Goal: Task Accomplishment & Management: Complete application form

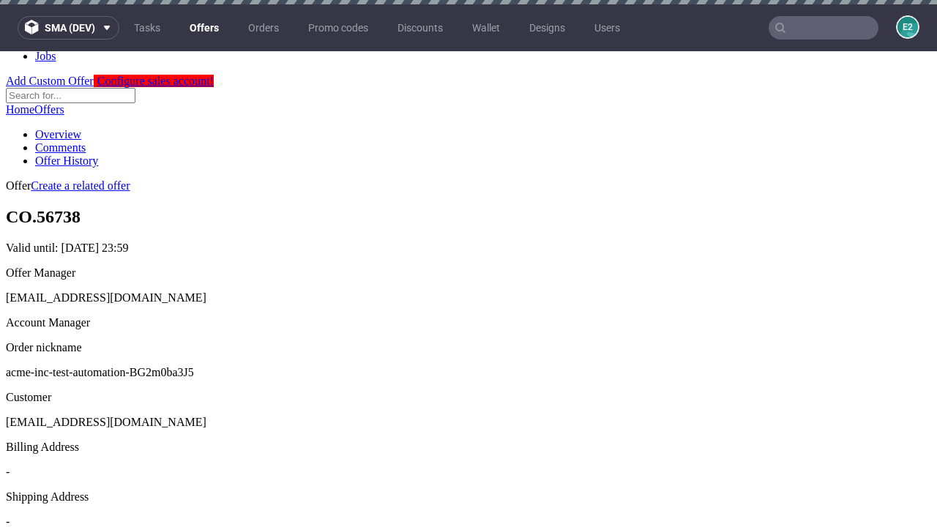
scroll to position [4, 0]
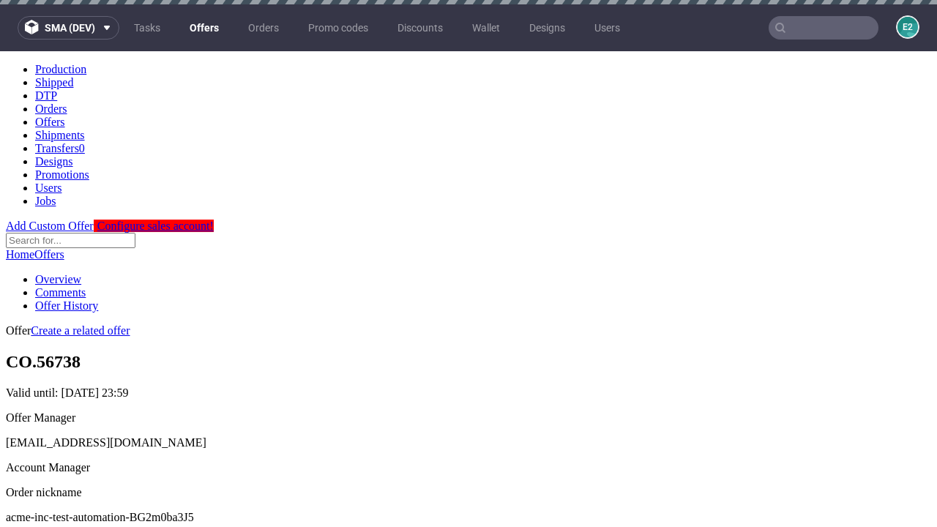
scroll to position [4, 0]
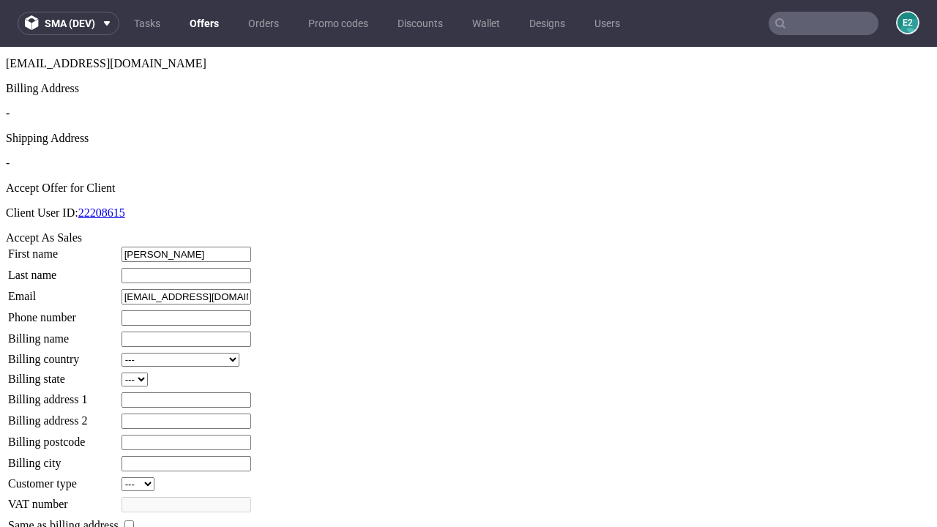
type input "Harrison"
type input "Emmerich"
type input "1509813888"
type input "Abdullah.Upton"
select select "13"
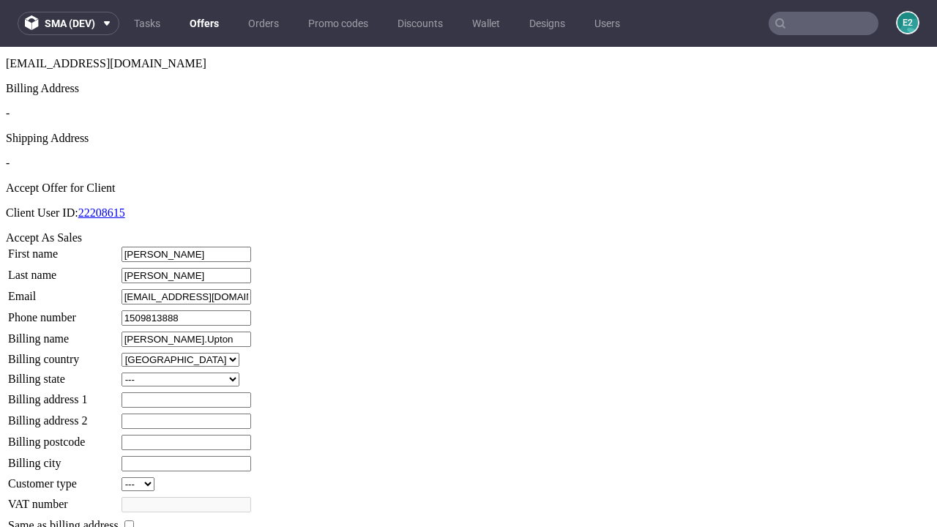
select select "132"
type input "Abdullah.Upton"
type input "8 Wood Lane"
type input "QZ2 0NC"
type input "Ritchieham"
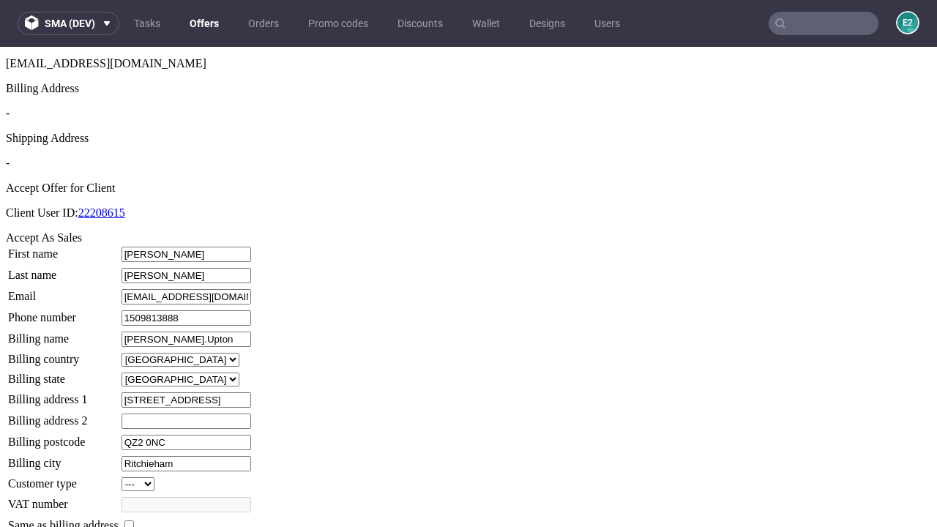
click at [134, 521] on input "checkbox" at bounding box center [129, 526] width 10 height 10
checkbox input "true"
type input "Abdullah.Upton"
select select "13"
type input "8 Wood Lane"
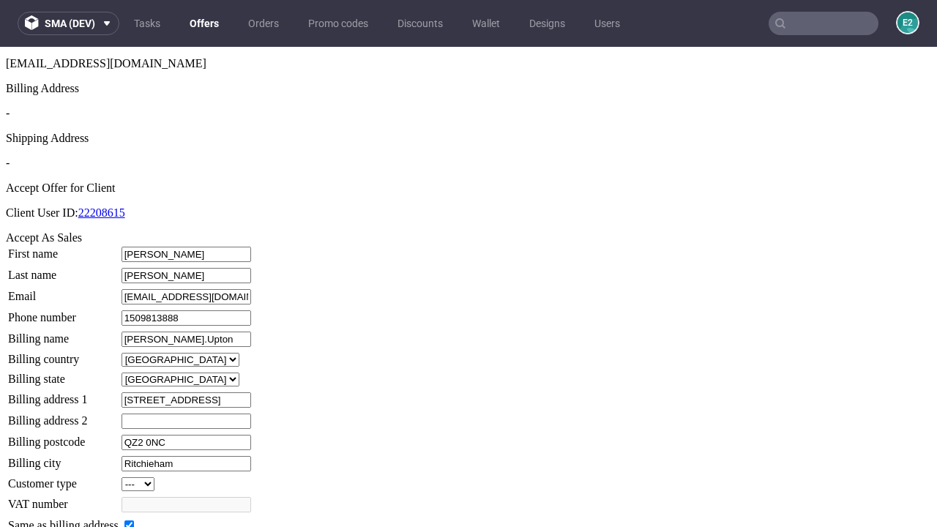
type input "QZ2 0NC"
type input "Ritchieham"
select select "132"
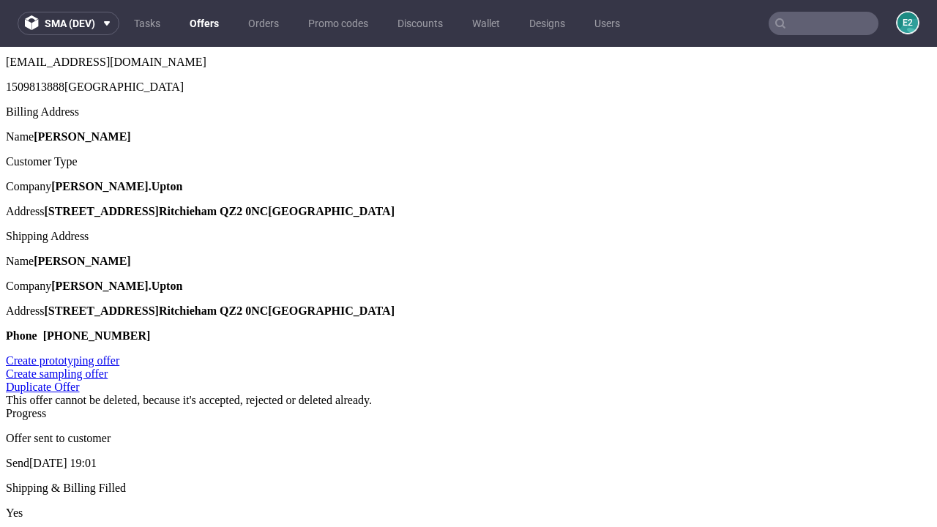
scroll to position [0, 0]
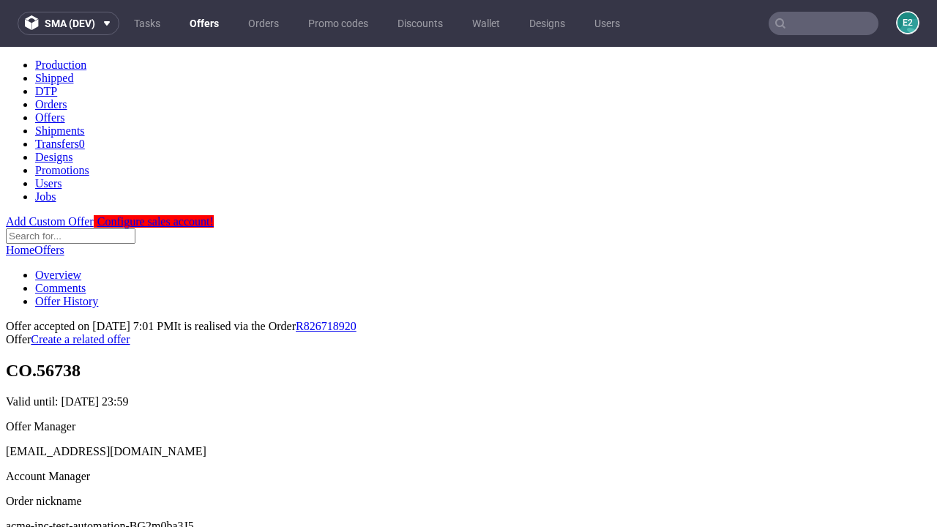
type input "[DATE]"
select select "12214305"
type input "In progress..."
